Goal: Information Seeking & Learning: Learn about a topic

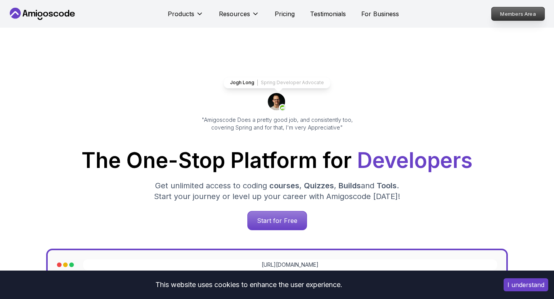
click at [513, 17] on p "Members Area" at bounding box center [517, 13] width 53 height 13
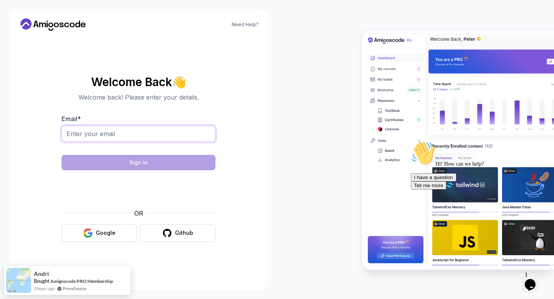
click at [113, 134] on input "Email *" at bounding box center [139, 134] width 154 height 16
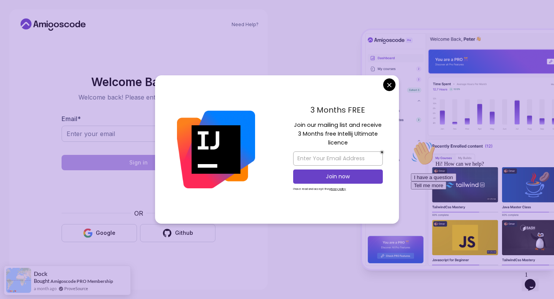
click at [392, 83] on body "Need Help? Welcome Back 👋 Welcome back! Please enter your details. Email * Sign…" at bounding box center [277, 149] width 554 height 299
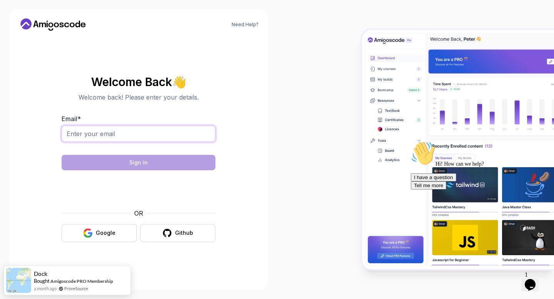
click at [176, 132] on input "Email *" at bounding box center [139, 134] width 154 height 16
type input "[EMAIL_ADDRESS][DOMAIN_NAME]"
click at [152, 128] on input "[EMAIL_ADDRESS][DOMAIN_NAME]" at bounding box center [139, 134] width 154 height 16
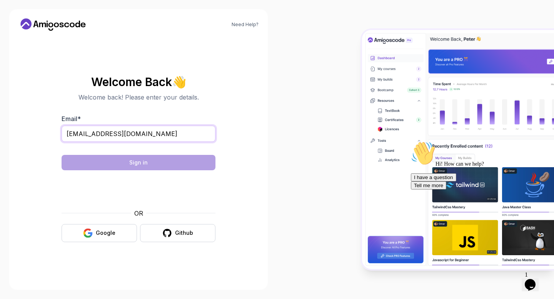
click at [152, 130] on input "[EMAIL_ADDRESS][DOMAIN_NAME]" at bounding box center [139, 134] width 154 height 16
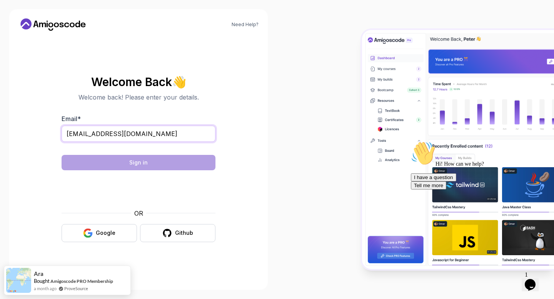
click at [152, 130] on input "[EMAIL_ADDRESS][DOMAIN_NAME]" at bounding box center [139, 134] width 154 height 16
click at [305, 198] on div at bounding box center [415, 149] width 277 height 299
click at [176, 137] on input "Email *" at bounding box center [139, 134] width 154 height 16
click at [245, 168] on section "Welcome Back 👋 Welcome back! Please enter your details. Email * Sign in OR Goog…" at bounding box center [138, 159] width 240 height 182
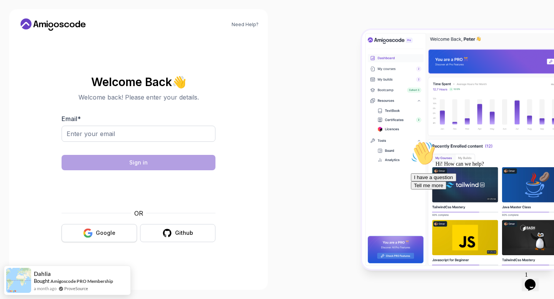
click at [105, 237] on div "Google" at bounding box center [106, 233] width 20 height 8
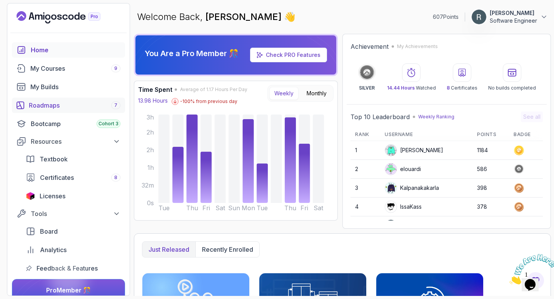
click at [46, 105] on div "Roadmaps 7" at bounding box center [75, 105] width 92 height 9
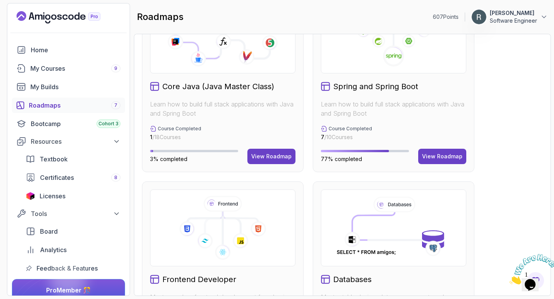
scroll to position [224, 0]
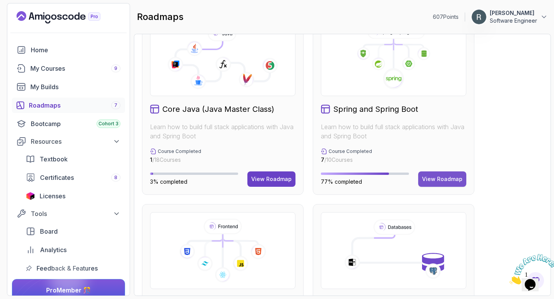
click at [441, 179] on div "View Roadmap" at bounding box center [442, 179] width 40 height 8
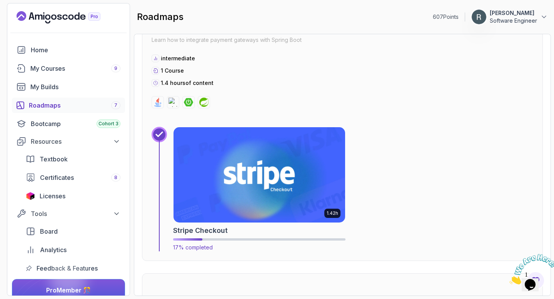
scroll to position [2441, 0]
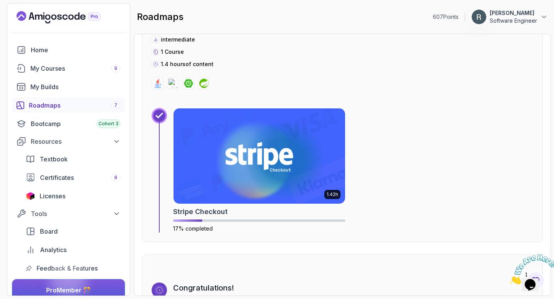
click at [56, 106] on div "Roadmaps 7" at bounding box center [75, 105] width 92 height 9
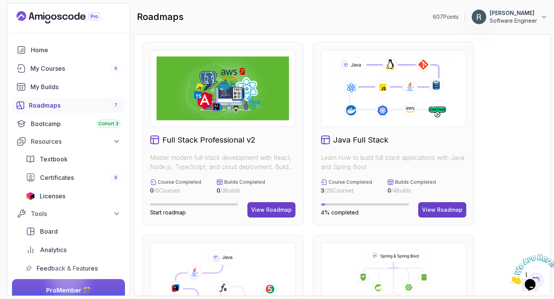
scroll to position [17, 0]
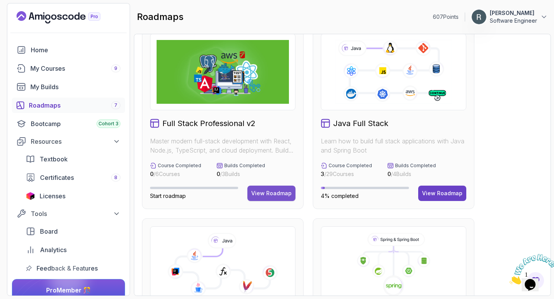
click at [262, 194] on div "View Roadmap" at bounding box center [271, 194] width 40 height 8
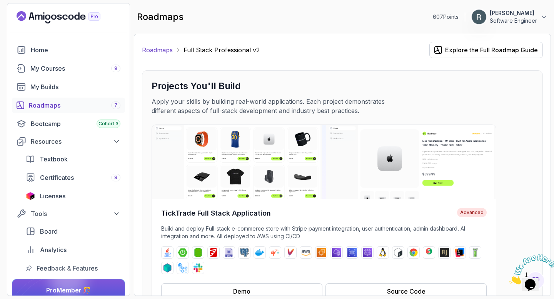
click at [167, 49] on link "Roadmaps" at bounding box center [157, 49] width 31 height 9
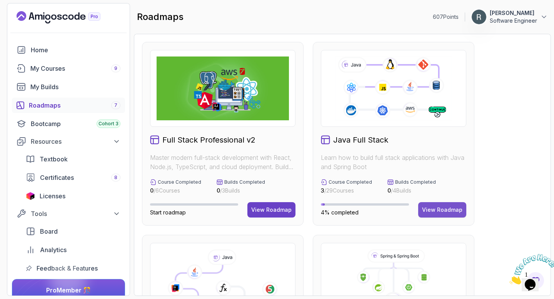
click at [437, 208] on div "View Roadmap" at bounding box center [442, 210] width 40 height 8
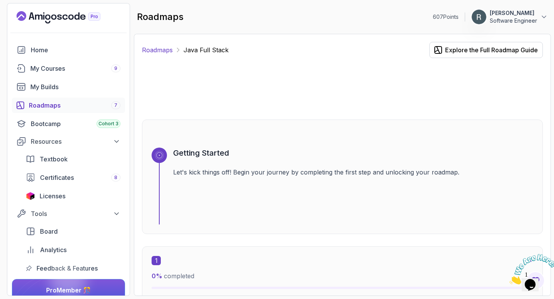
click at [159, 50] on link "Roadmaps" at bounding box center [157, 49] width 31 height 9
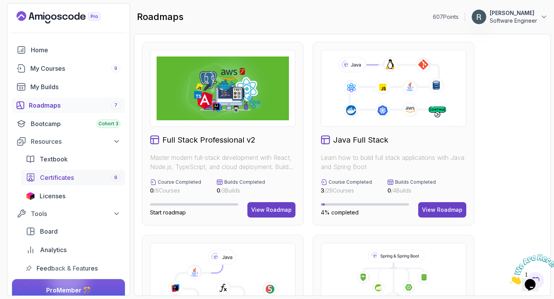
click at [72, 181] on span "Certificates" at bounding box center [57, 177] width 34 height 9
